Goal: Go to known website: Access a specific website the user already knows

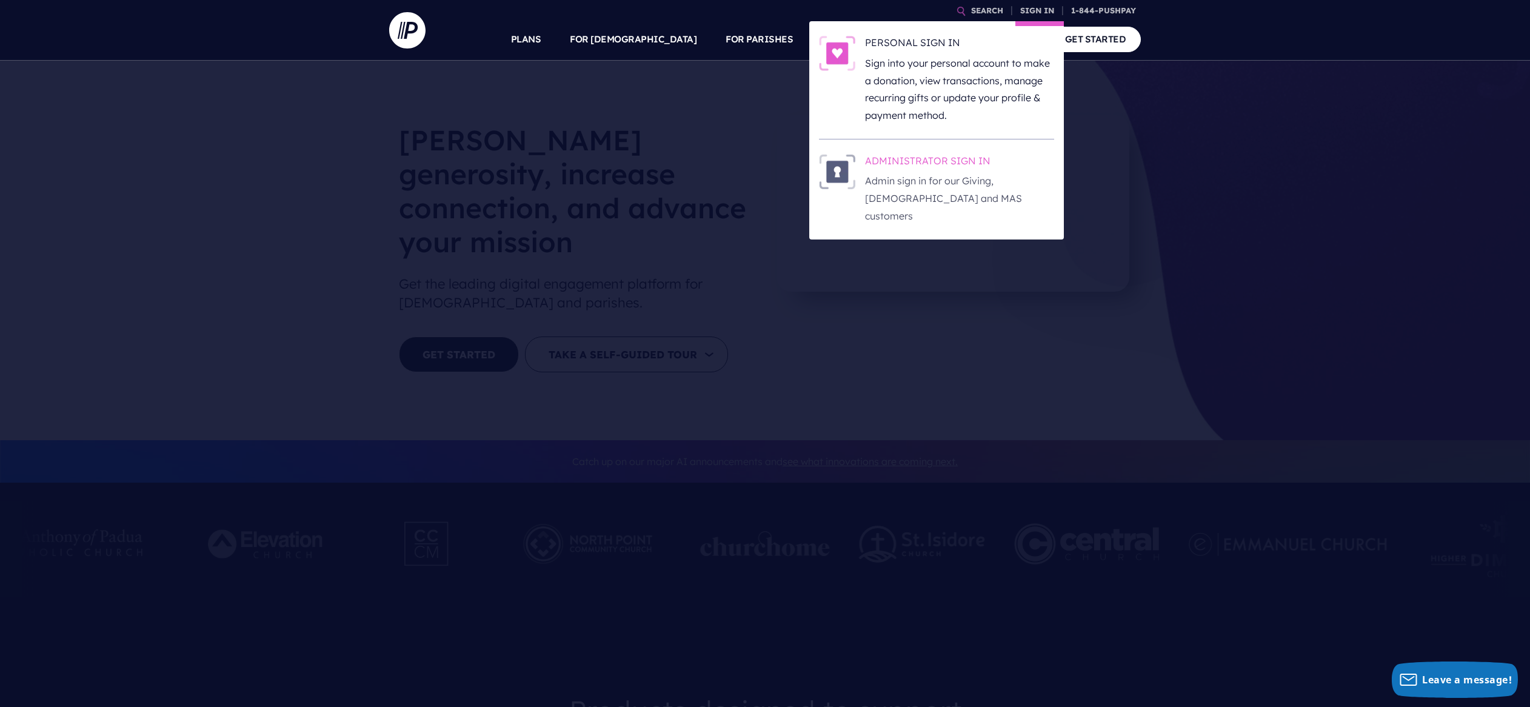
click at [966, 156] on h6 "ADMINISTRATOR SIGN IN" at bounding box center [959, 163] width 189 height 18
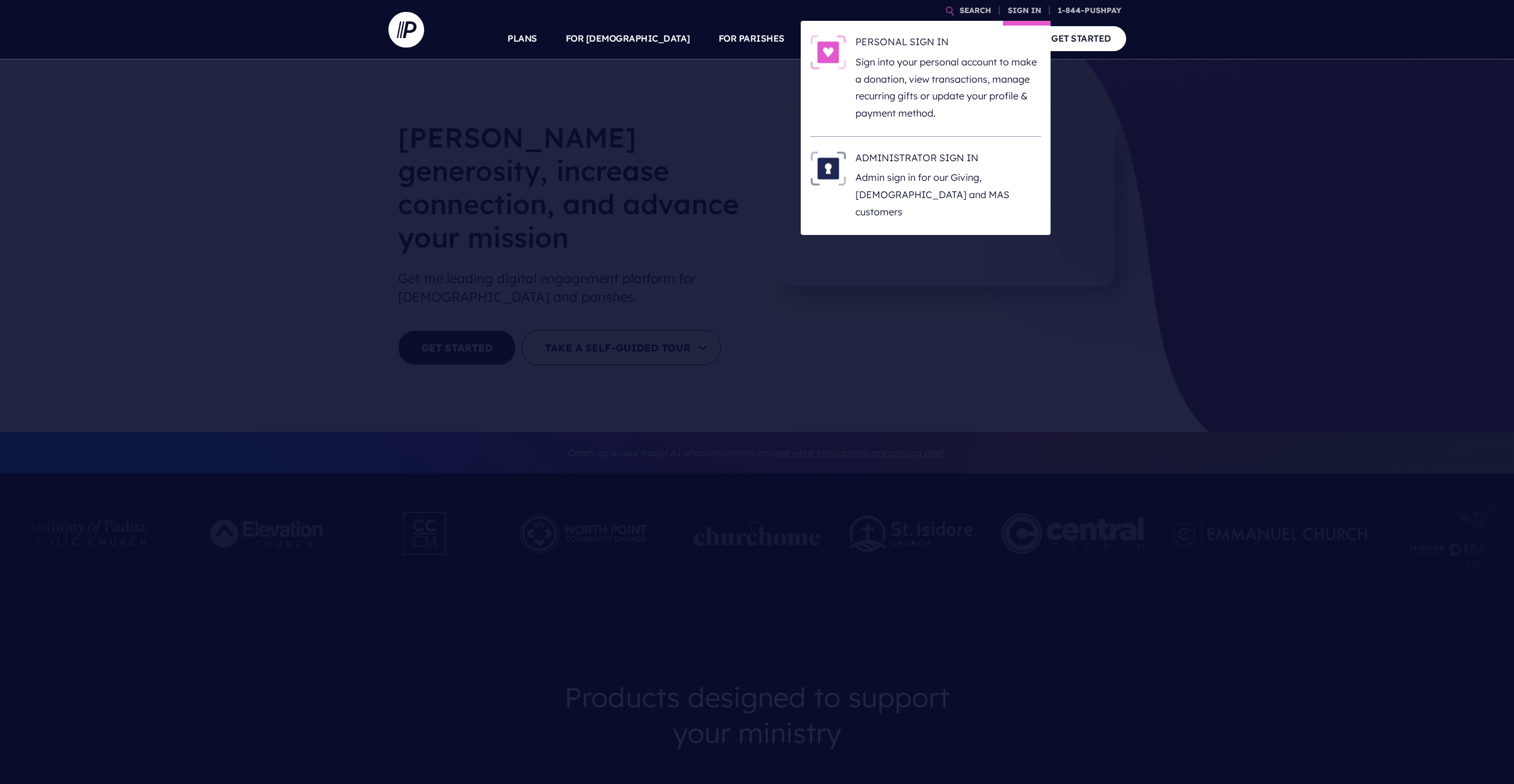
click at [951, 205] on li "ADMINISTRATOR SIGN IN Admin sign in for our Giving, [DEMOGRAPHIC_DATA] and MAS …" at bounding box center [925, 185] width 231 height 98
click at [928, 166] on h6 "ADMINISTRATOR SIGN IN" at bounding box center [948, 160] width 185 height 18
